Goal: Find specific page/section: Find specific page/section

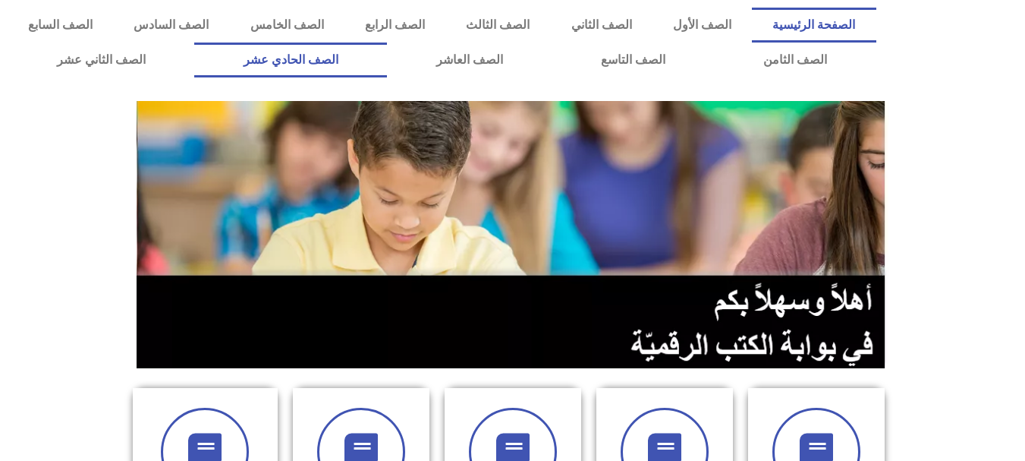
click at [387, 58] on link "الصف الحادي عشر" at bounding box center [290, 59] width 193 height 35
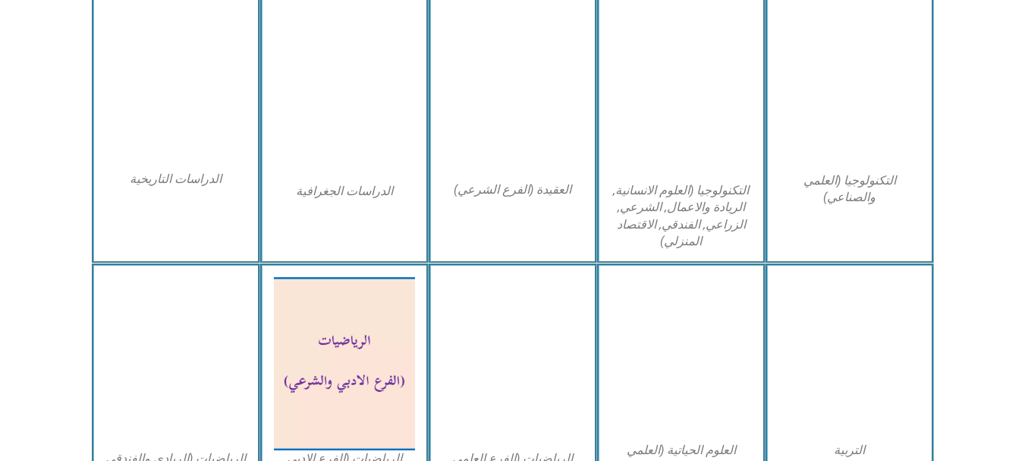
scroll to position [742, 0]
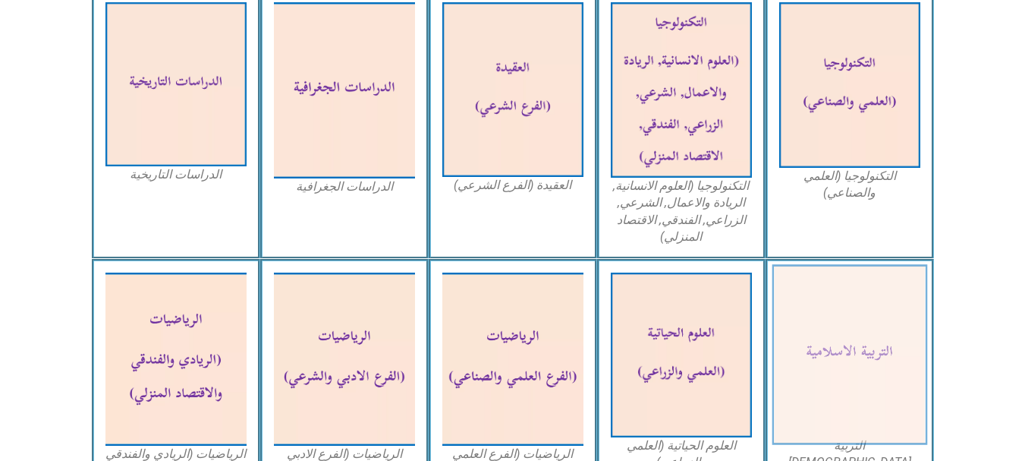
click at [836, 332] on img at bounding box center [850, 355] width 156 height 181
click at [835, 330] on img at bounding box center [850, 355] width 156 height 181
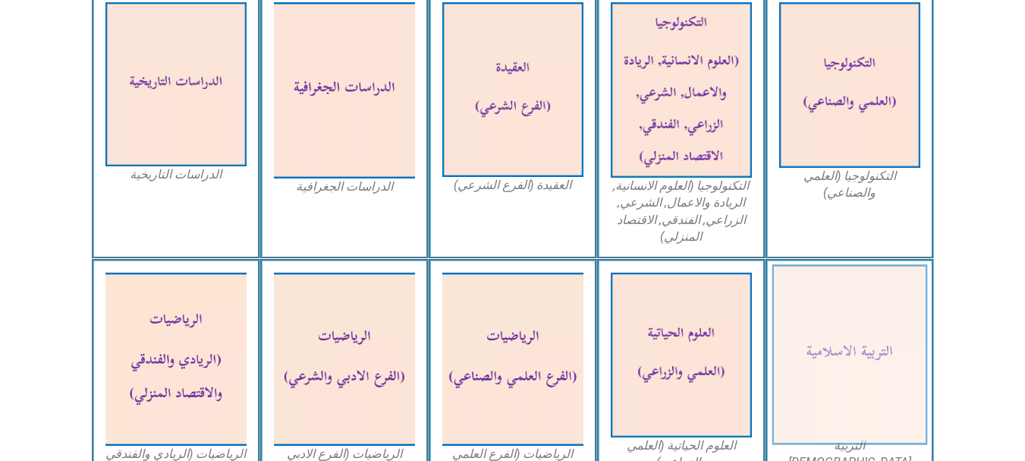
click at [835, 330] on img at bounding box center [850, 355] width 156 height 181
drag, startPoint x: 835, startPoint y: 330, endPoint x: 882, endPoint y: 381, distance: 69.3
click at [882, 381] on img at bounding box center [850, 355] width 156 height 181
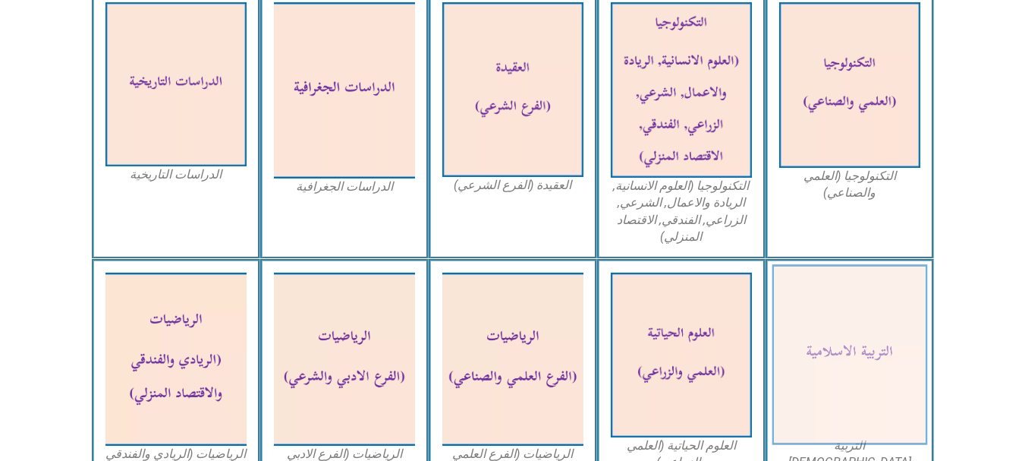
click at [882, 381] on img at bounding box center [850, 355] width 156 height 181
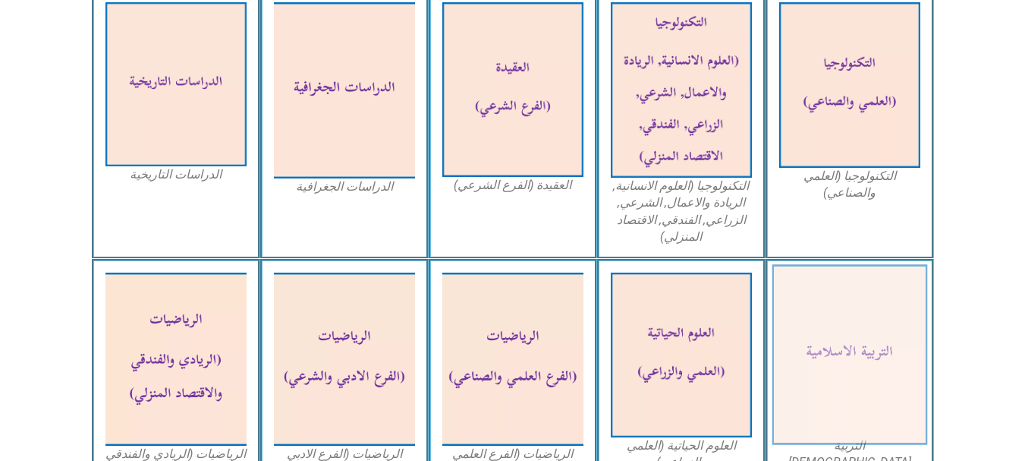
click at [882, 381] on img at bounding box center [850, 355] width 156 height 181
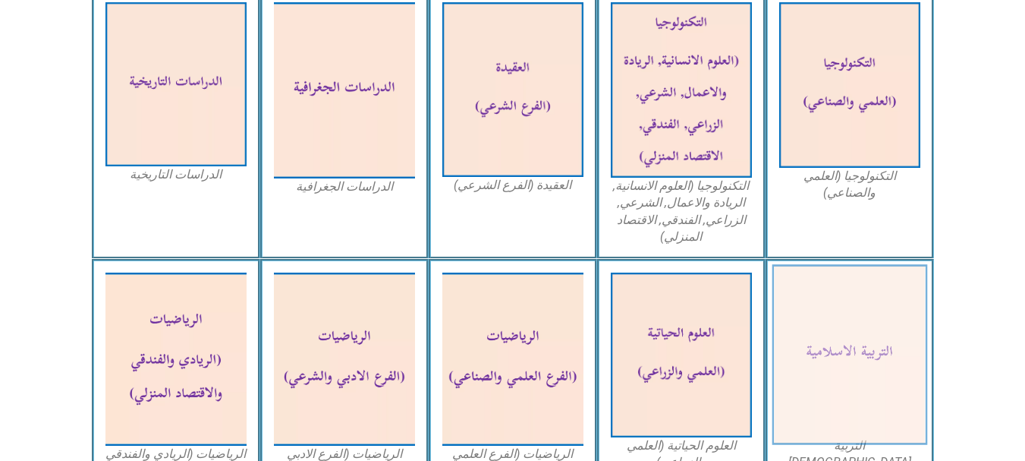
click at [868, 325] on img at bounding box center [850, 355] width 156 height 181
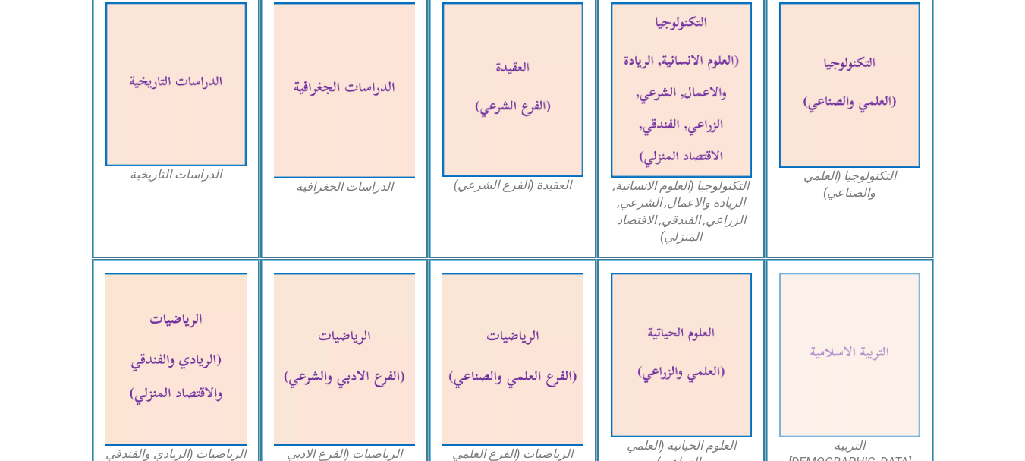
click at [857, 446] on figcaption "التربية [DEMOGRAPHIC_DATA]" at bounding box center [849, 454] width 141 height 34
click at [857, 445] on figcaption "التربية [DEMOGRAPHIC_DATA]" at bounding box center [849, 454] width 141 height 34
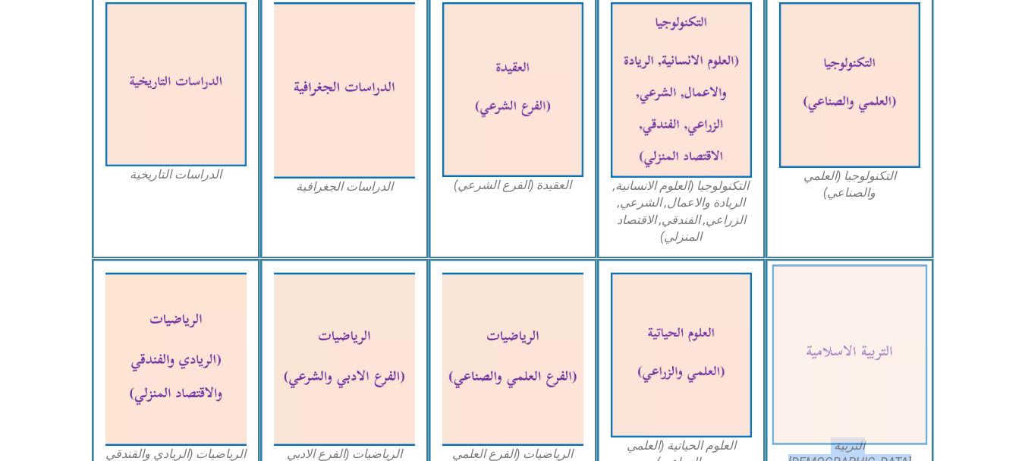
click at [867, 395] on img at bounding box center [850, 355] width 156 height 181
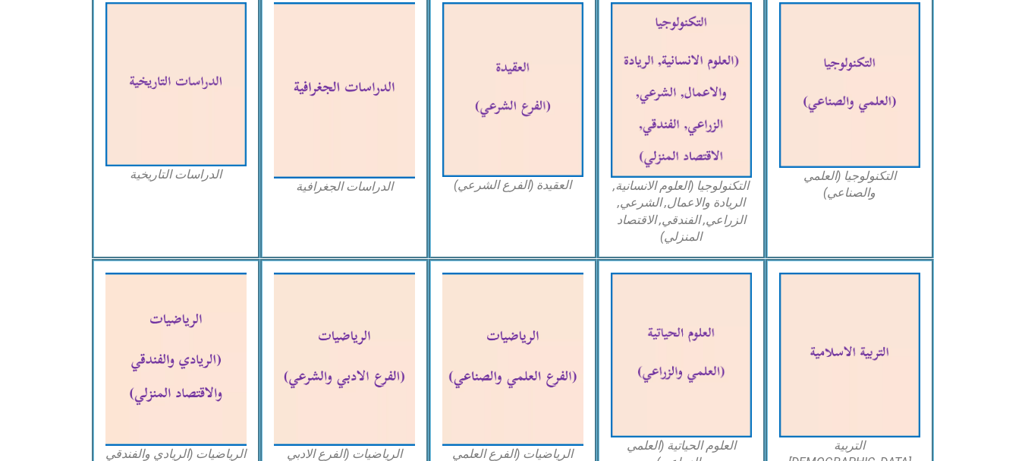
click at [978, 328] on icon at bounding box center [512, 309] width 1026 height 102
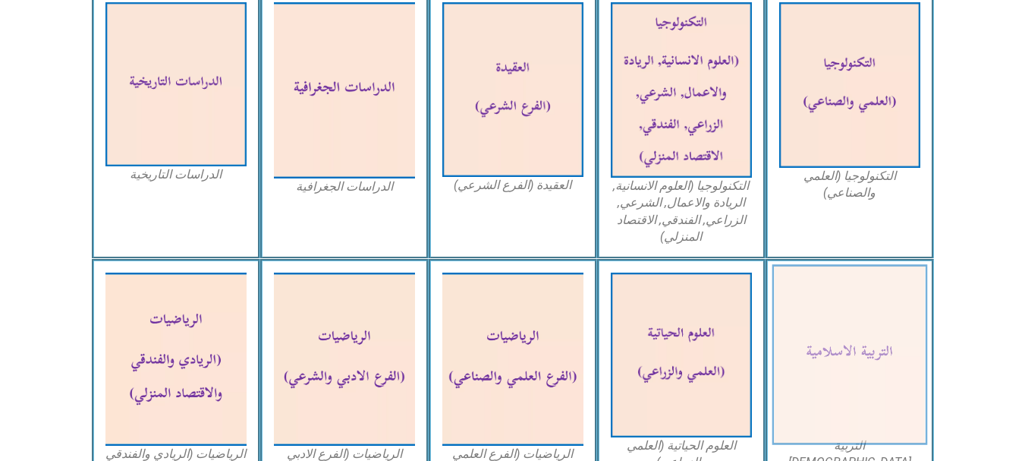
click at [832, 305] on img at bounding box center [850, 355] width 156 height 181
click at [837, 314] on img at bounding box center [850, 355] width 156 height 181
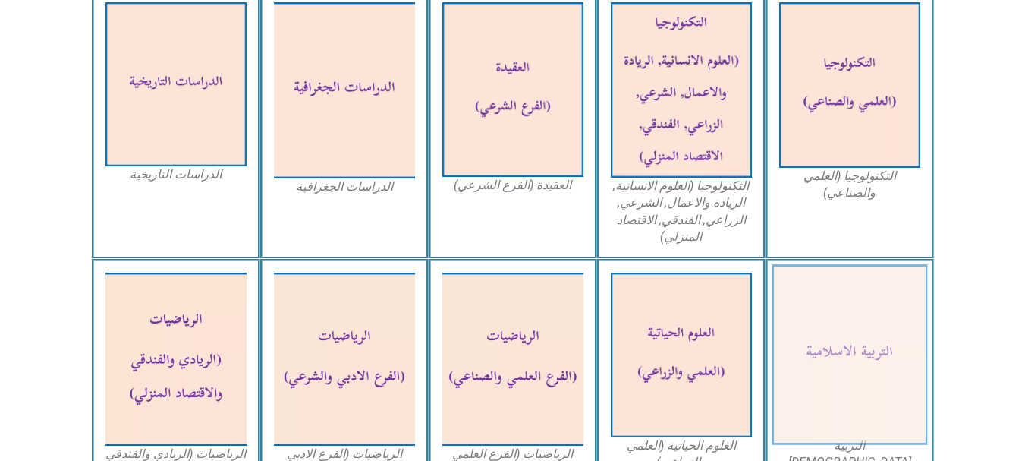
click at [839, 308] on img at bounding box center [850, 355] width 156 height 181
click at [839, 307] on img at bounding box center [850, 355] width 156 height 181
click at [839, 299] on img at bounding box center [850, 355] width 156 height 181
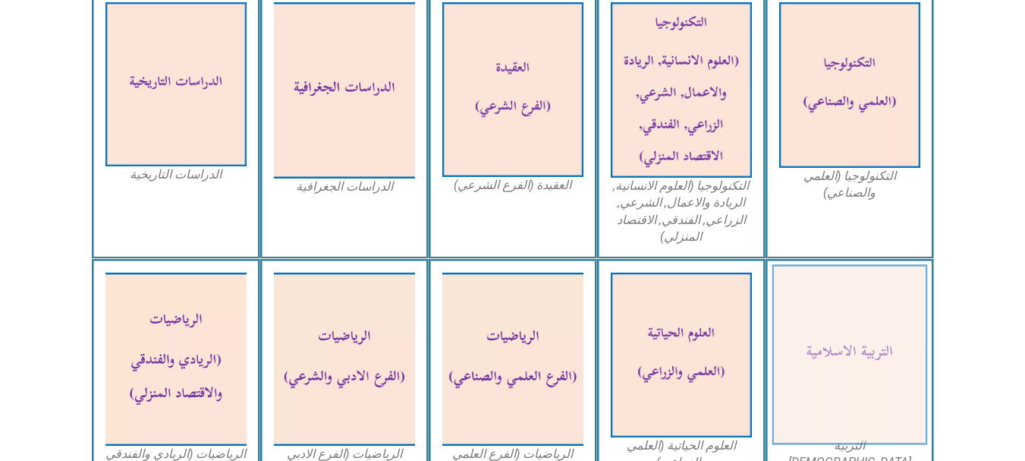
click at [841, 306] on img at bounding box center [850, 355] width 156 height 181
click at [799, 375] on img at bounding box center [850, 355] width 156 height 181
click at [799, 374] on img at bounding box center [850, 355] width 156 height 181
click at [797, 370] on img at bounding box center [850, 355] width 156 height 181
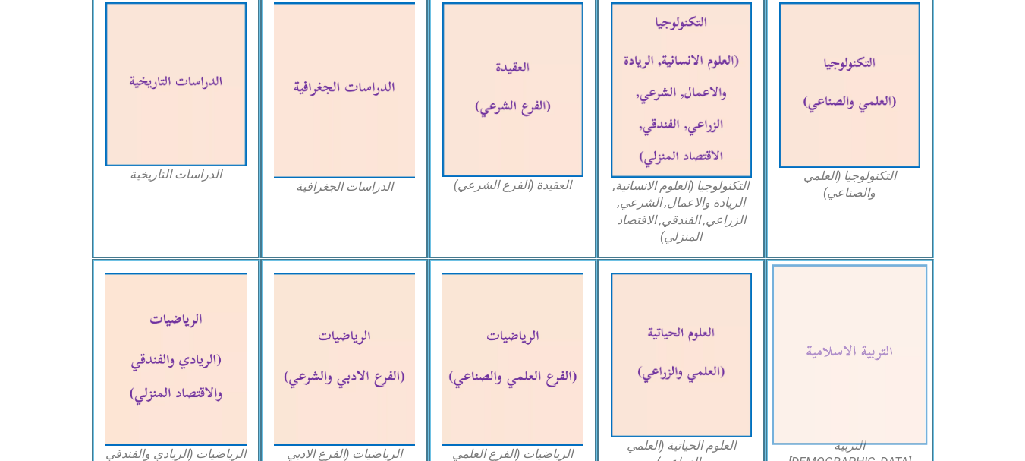
click at [797, 370] on img at bounding box center [850, 355] width 156 height 181
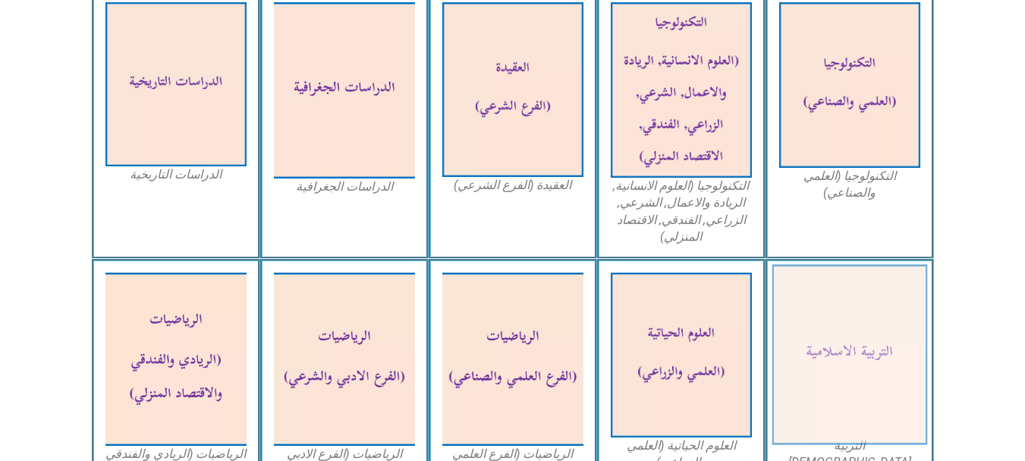
click at [798, 370] on img at bounding box center [850, 355] width 156 height 181
